Goal: Task Accomplishment & Management: Use online tool/utility

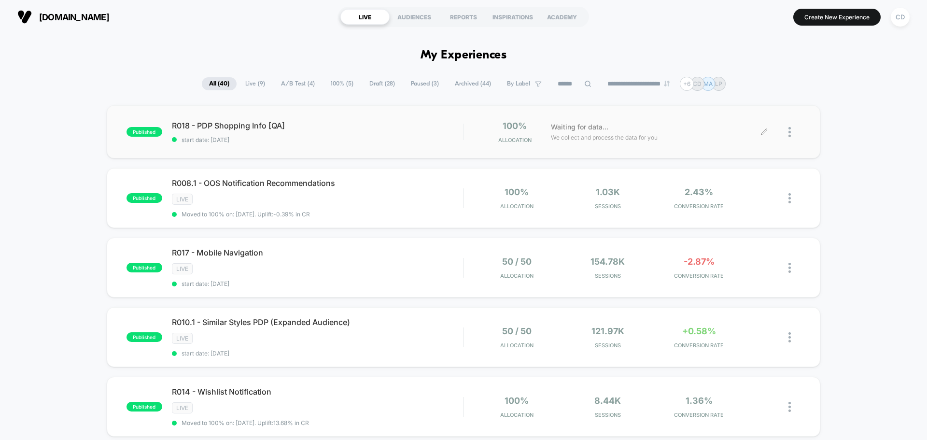
click at [768, 131] on div at bounding box center [783, 132] width 36 height 23
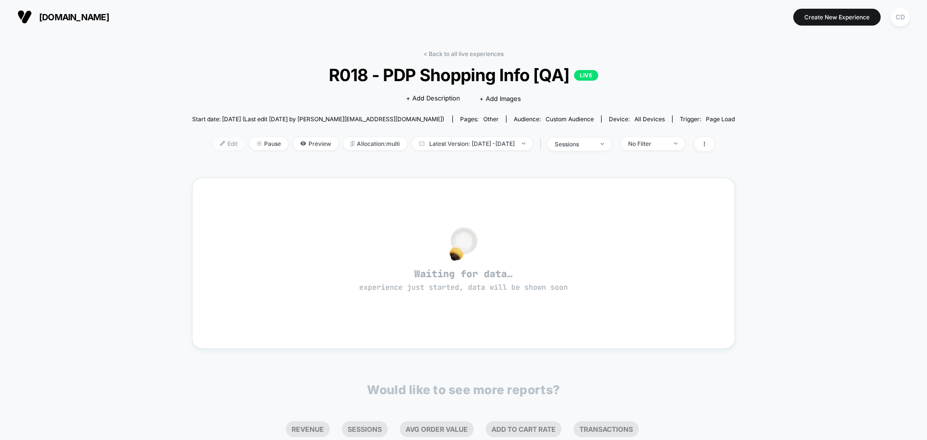
click at [213, 145] on span "Edit" at bounding box center [229, 143] width 32 height 13
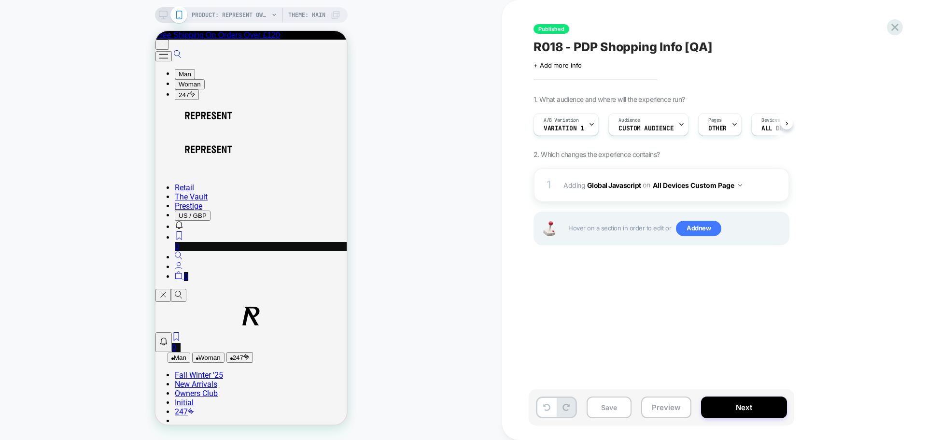
scroll to position [0, 0]
click at [623, 185] on b "Global Javascript" at bounding box center [614, 185] width 54 height 8
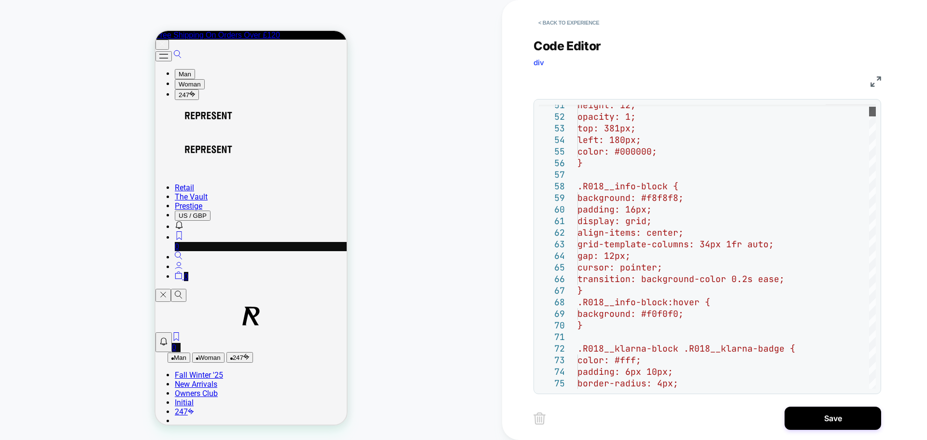
click at [876, 113] on div at bounding box center [872, 112] width 7 height 10
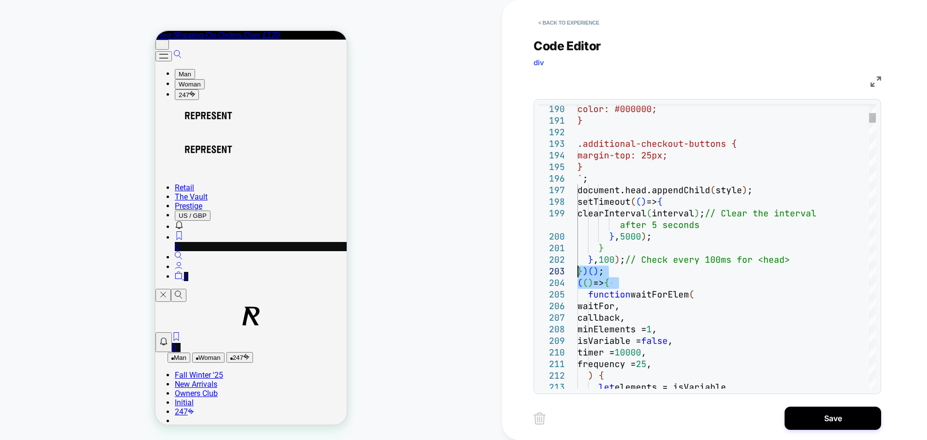
drag, startPoint x: 633, startPoint y: 281, endPoint x: 573, endPoint y: 271, distance: 60.7
type textarea "**********"
click at [821, 416] on button "Save" at bounding box center [833, 418] width 97 height 23
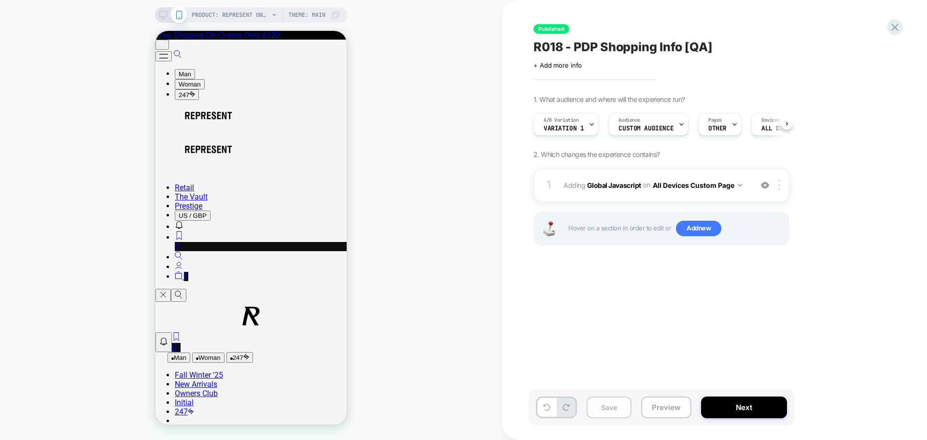
scroll to position [0, 0]
click at [596, 414] on button "Save" at bounding box center [609, 408] width 45 height 22
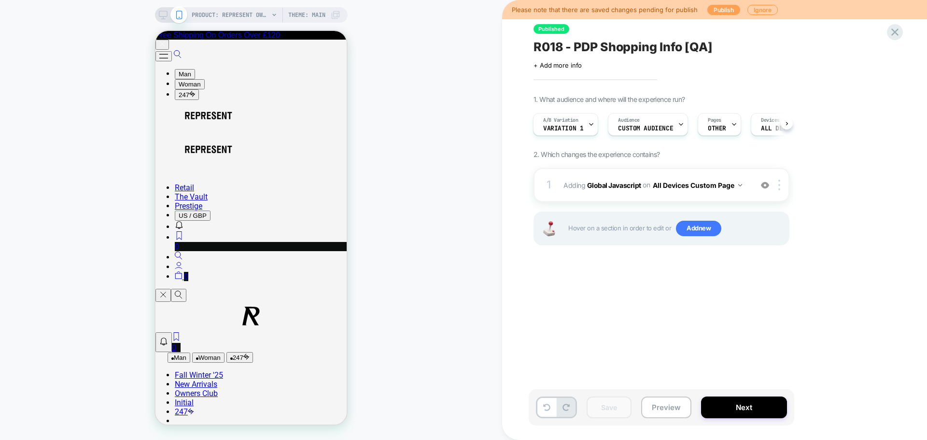
click at [728, 13] on button "Publish" at bounding box center [724, 10] width 33 height 10
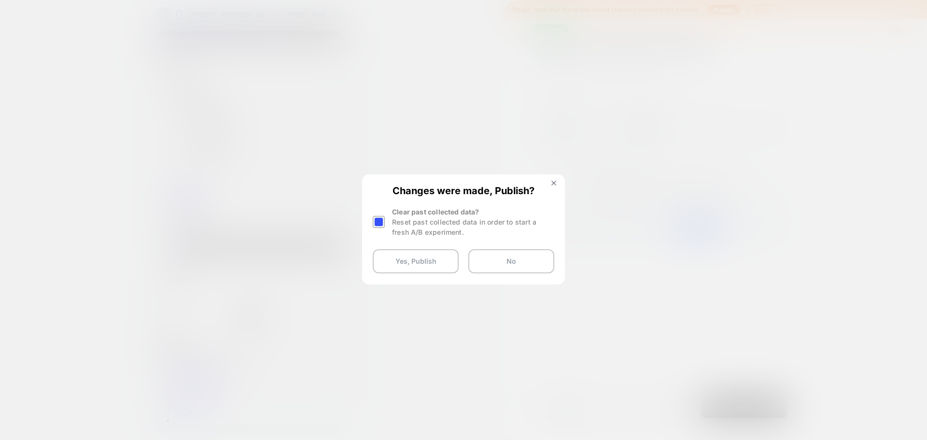
click at [380, 220] on div at bounding box center [379, 222] width 12 height 12
click at [420, 261] on button "Yes, Publish" at bounding box center [416, 261] width 86 height 24
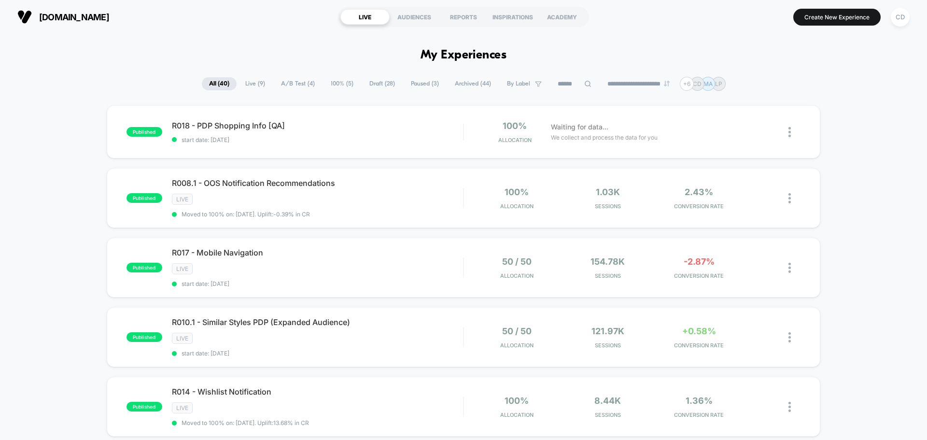
click at [760, 128] on div "Waiting for data... We collect and process the data for you" at bounding box center [655, 132] width 218 height 23
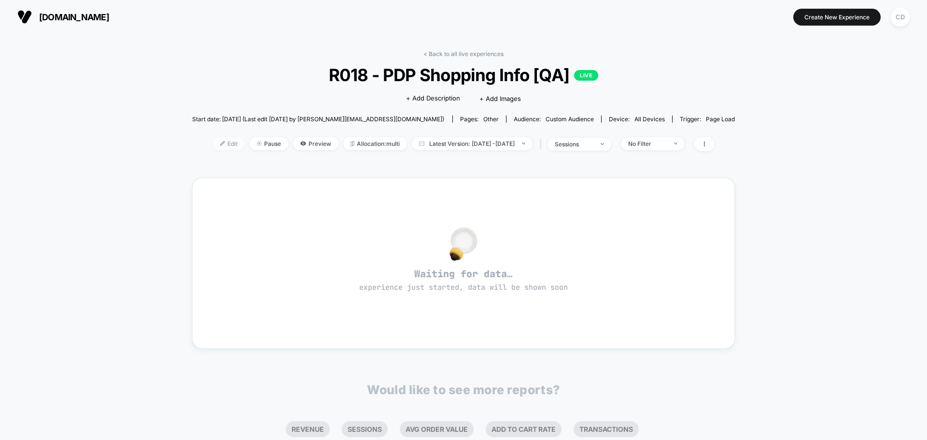
click at [213, 144] on span "Edit" at bounding box center [229, 143] width 32 height 13
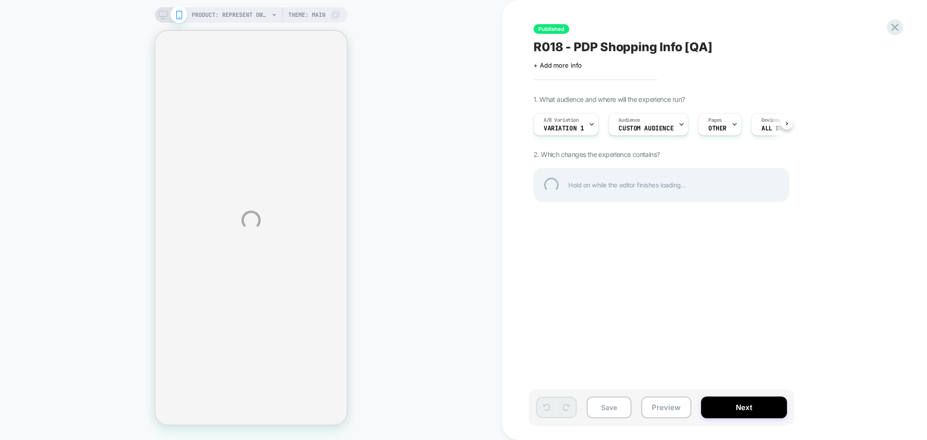
click at [427, 45] on div "PRODUCT: Represent Owners Club T-Shirt - Black PRODUCT: Represent Owners Club T…" at bounding box center [463, 220] width 927 height 440
